Goal: Transaction & Acquisition: Book appointment/travel/reservation

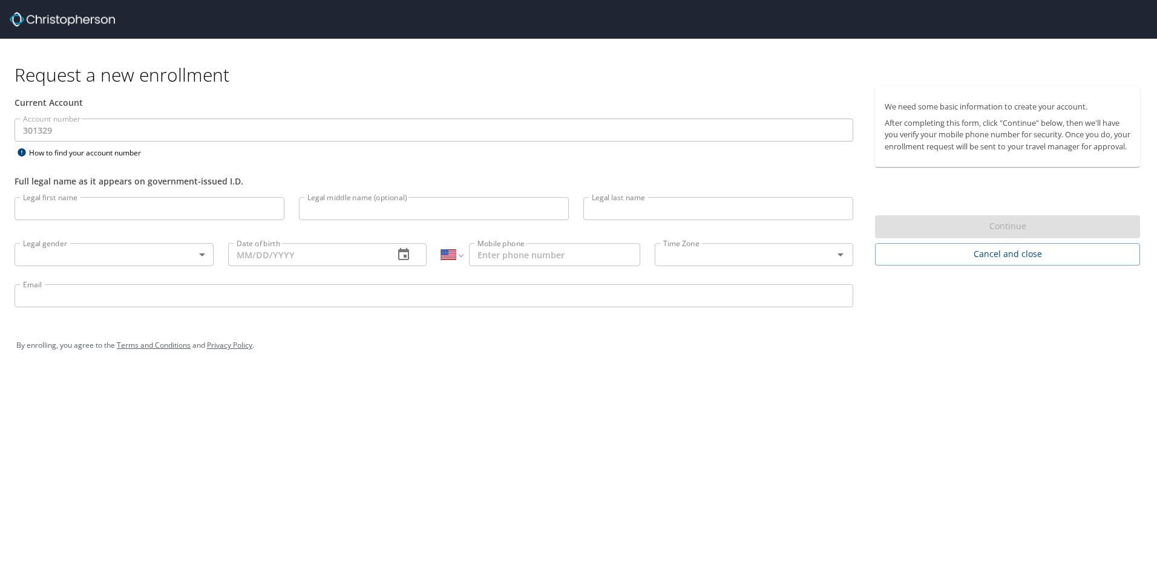
select select "US"
click at [67, 20] on img at bounding box center [62, 19] width 105 height 15
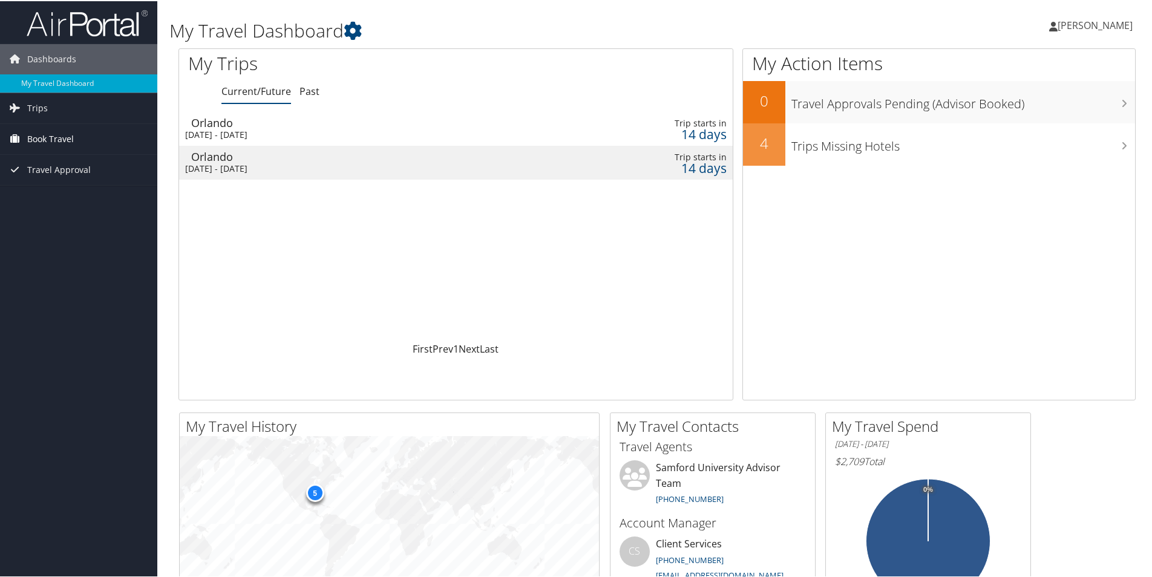
click at [43, 137] on span "Book Travel" at bounding box center [50, 138] width 47 height 30
click at [31, 108] on span "Trips" at bounding box center [37, 107] width 21 height 30
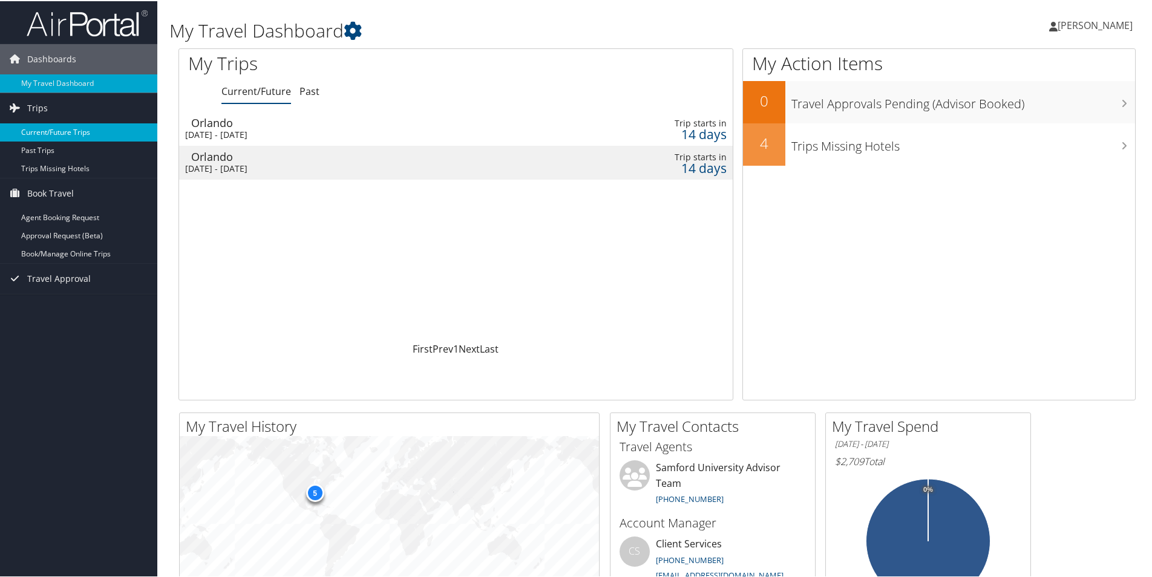
click at [55, 132] on link "Current/Future Trips" at bounding box center [78, 131] width 157 height 18
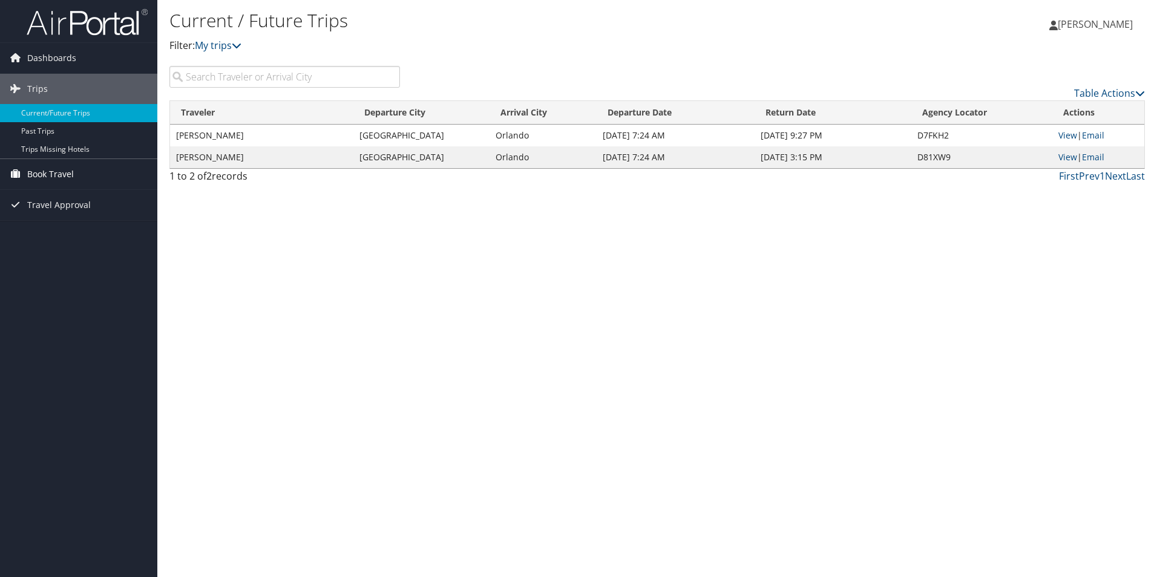
click at [47, 171] on span "Book Travel" at bounding box center [50, 174] width 47 height 30
click at [63, 238] on link "Book/Manage Online Trips" at bounding box center [78, 235] width 157 height 18
